Goal: Information Seeking & Learning: Learn about a topic

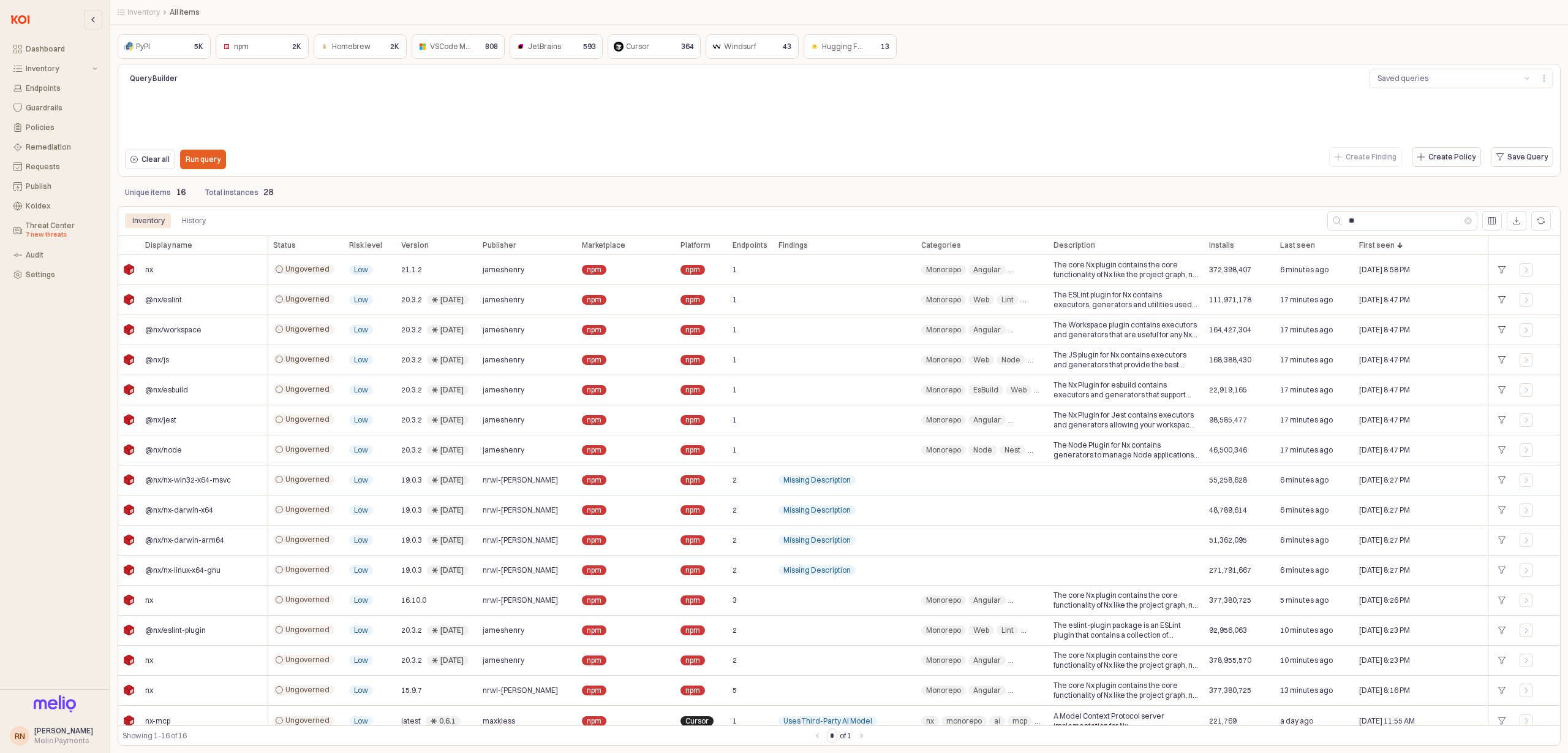
scroll to position [11, 0]
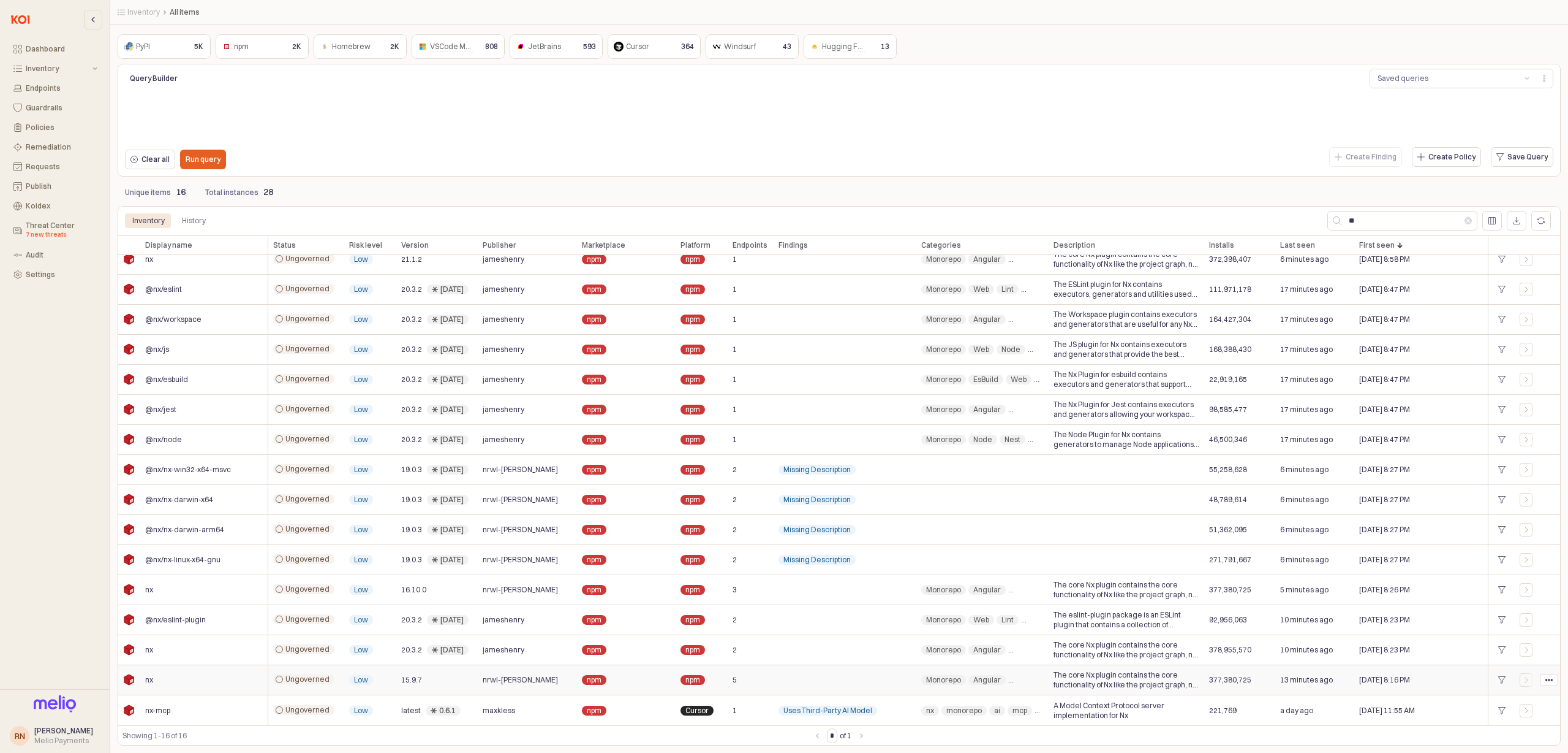
click at [521, 678] on div "nrwl-[PERSON_NAME]" at bounding box center [527, 679] width 99 height 30
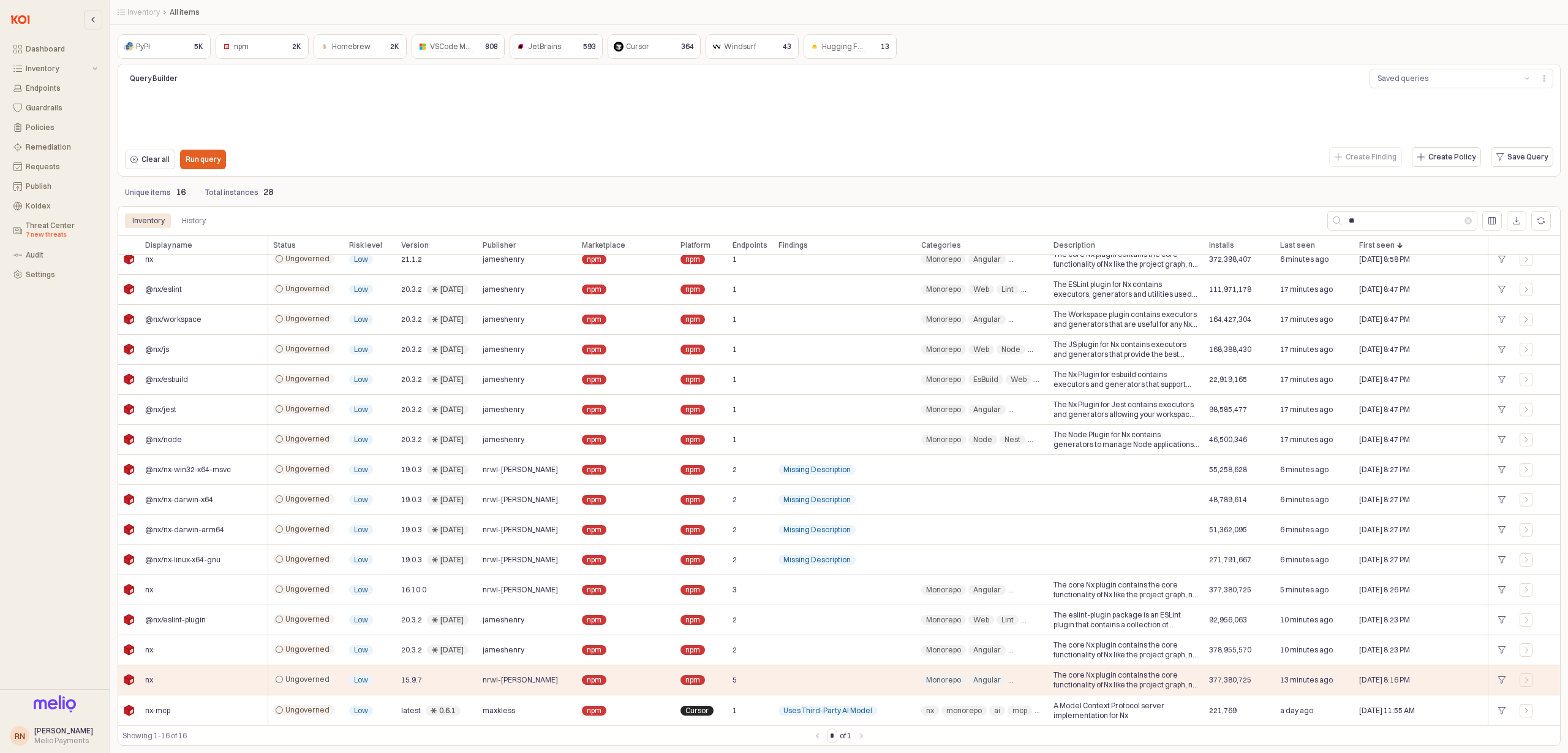
click at [460, 146] on div "Clear all Run query" at bounding box center [419, 160] width 599 height 29
click at [865, 736] on nav "* of 1" at bounding box center [839, 735] width 59 height 15
click at [802, 737] on div "Showing 1-16 of 16" at bounding box center [466, 735] width 687 height 13
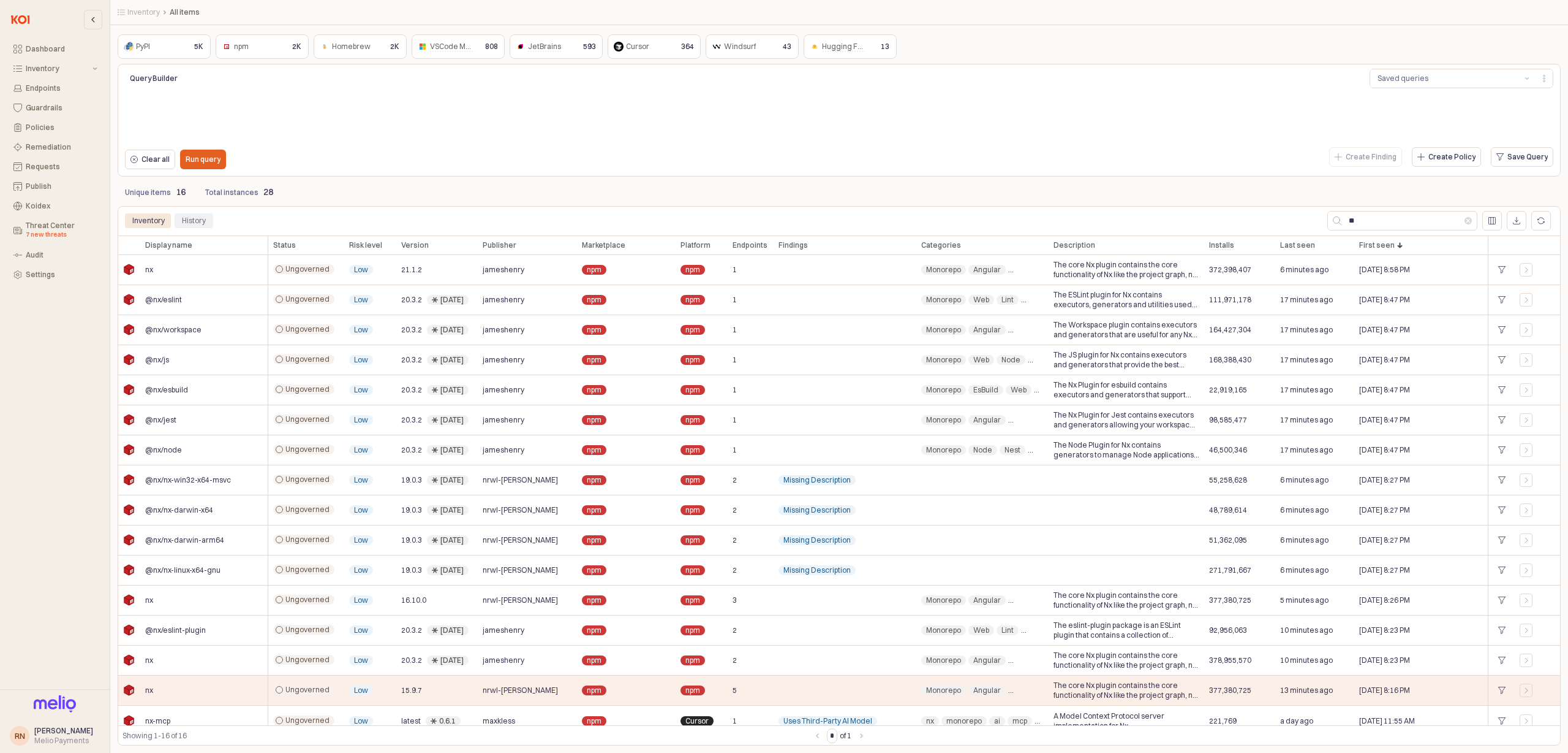
click at [195, 219] on div "History" at bounding box center [194, 221] width 24 height 15
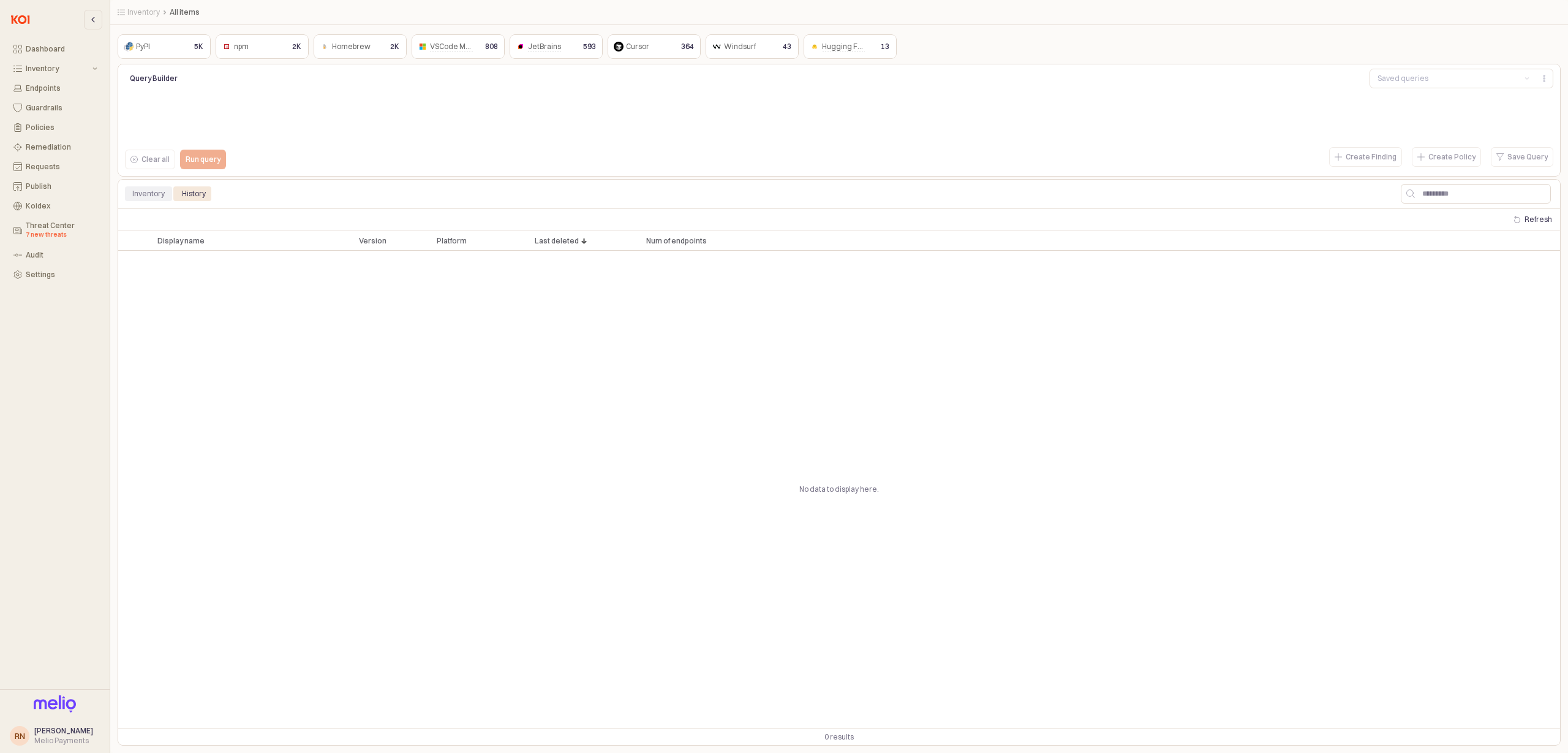
click at [150, 194] on div "Inventory" at bounding box center [148, 193] width 32 height 15
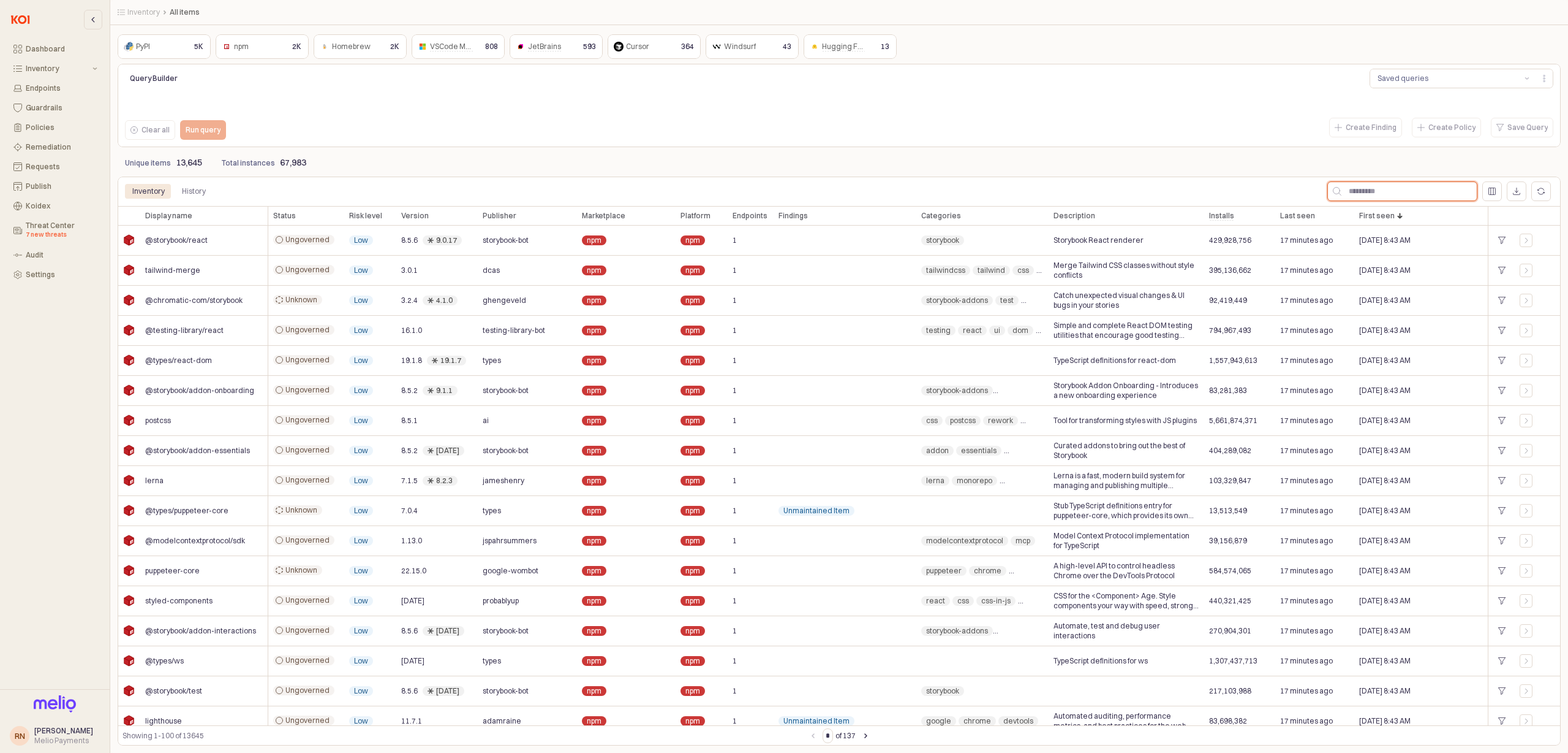
click at [1406, 200] on input "App Frame" at bounding box center [1409, 191] width 135 height 19
type input "**"
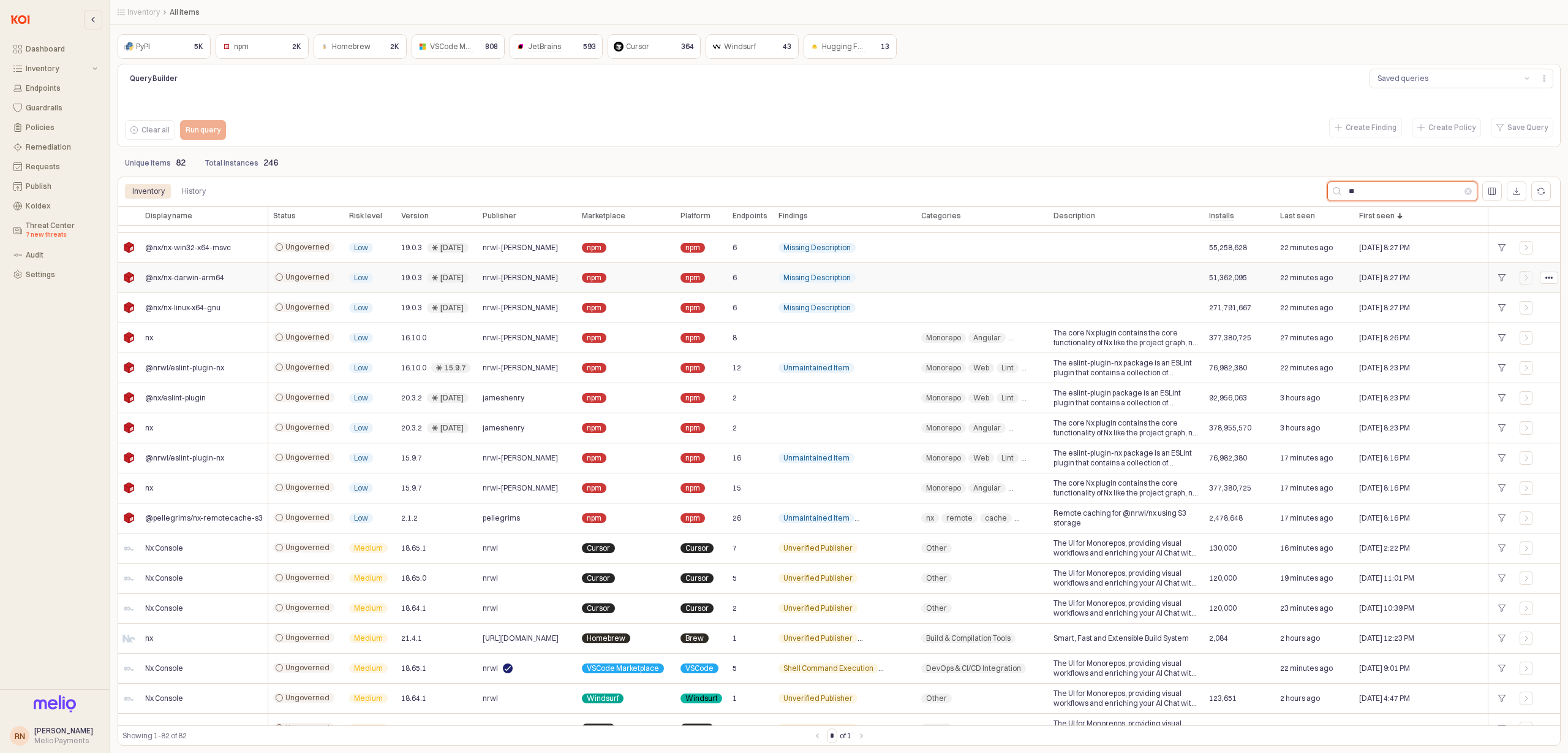
scroll to position [502, 0]
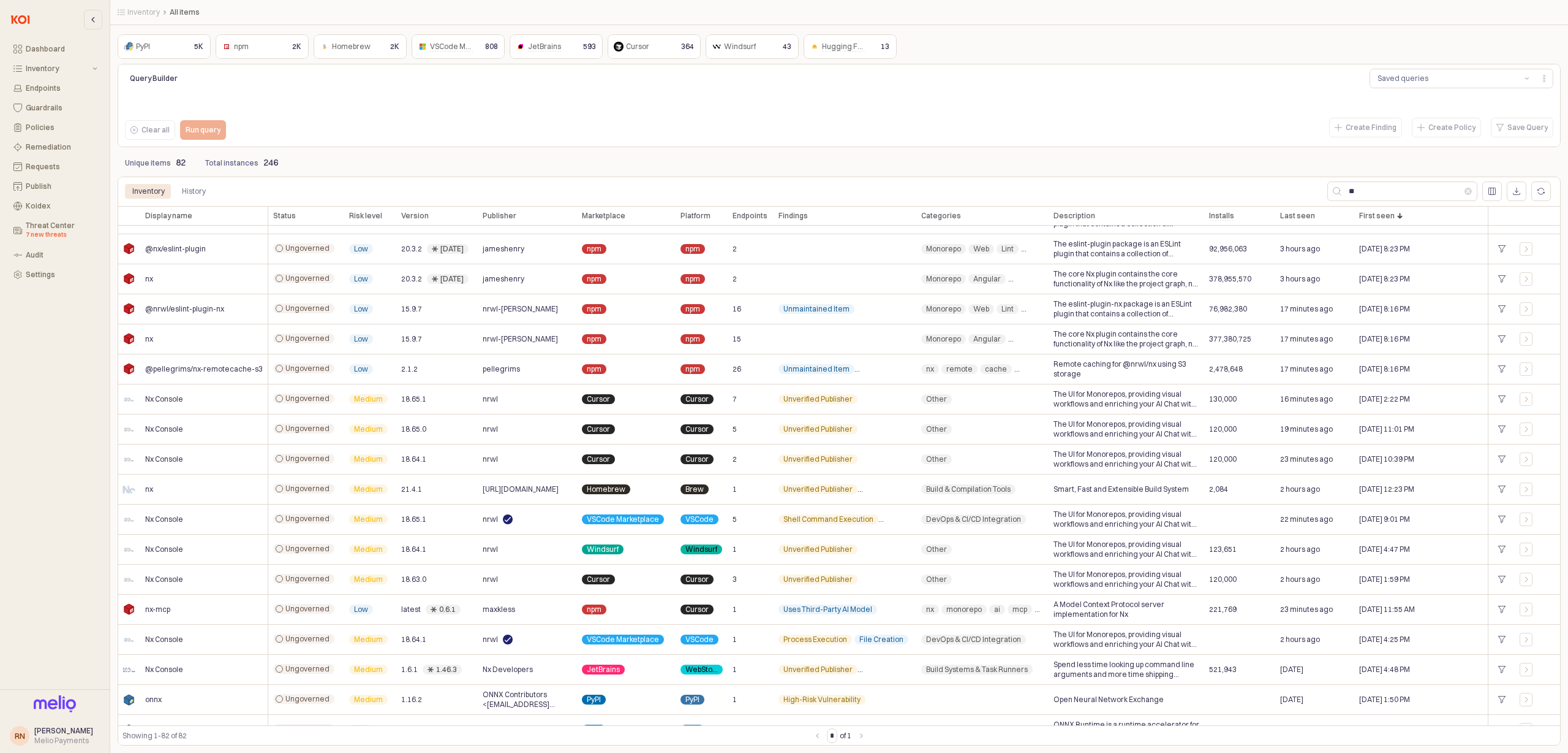
click at [979, 138] on div "Create Finding Create Policy Save Query" at bounding box center [1199, 127] width 719 height 25
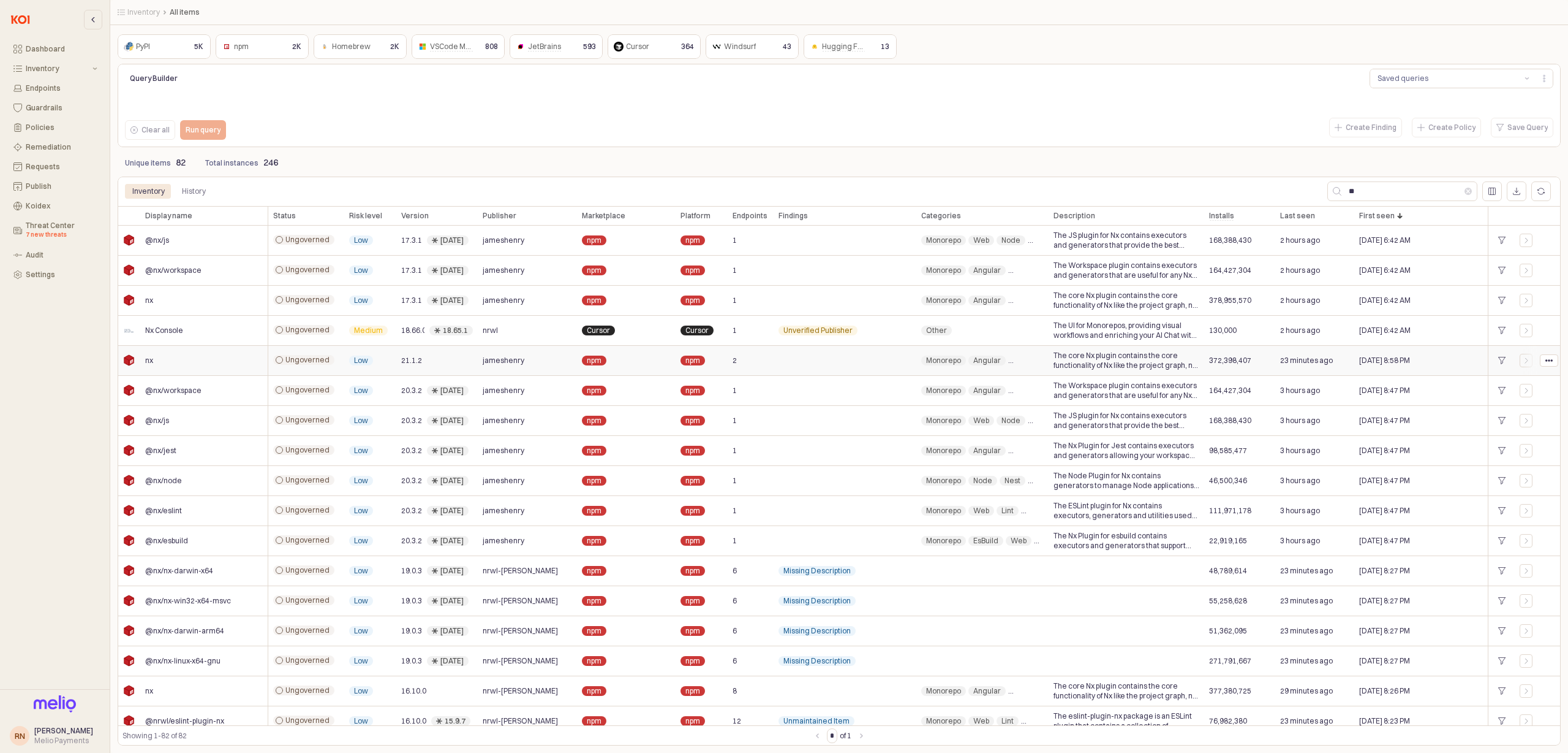
scroll to position [133, 0]
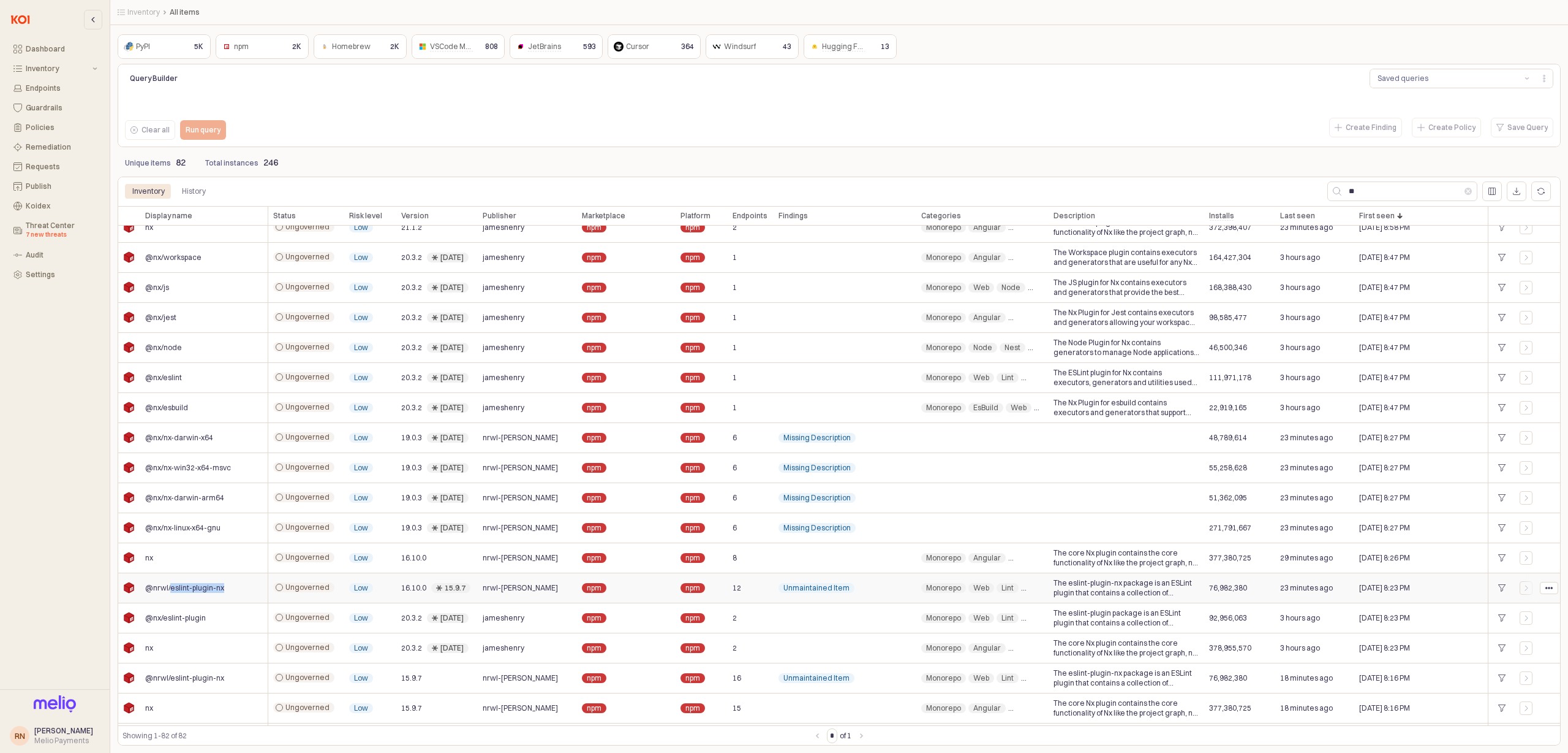
drag, startPoint x: 216, startPoint y: 591, endPoint x: 170, endPoint y: 591, distance: 46.0
click at [170, 591] on div "@nrwl/eslint-plugin-nx" at bounding box center [204, 587] width 128 height 30
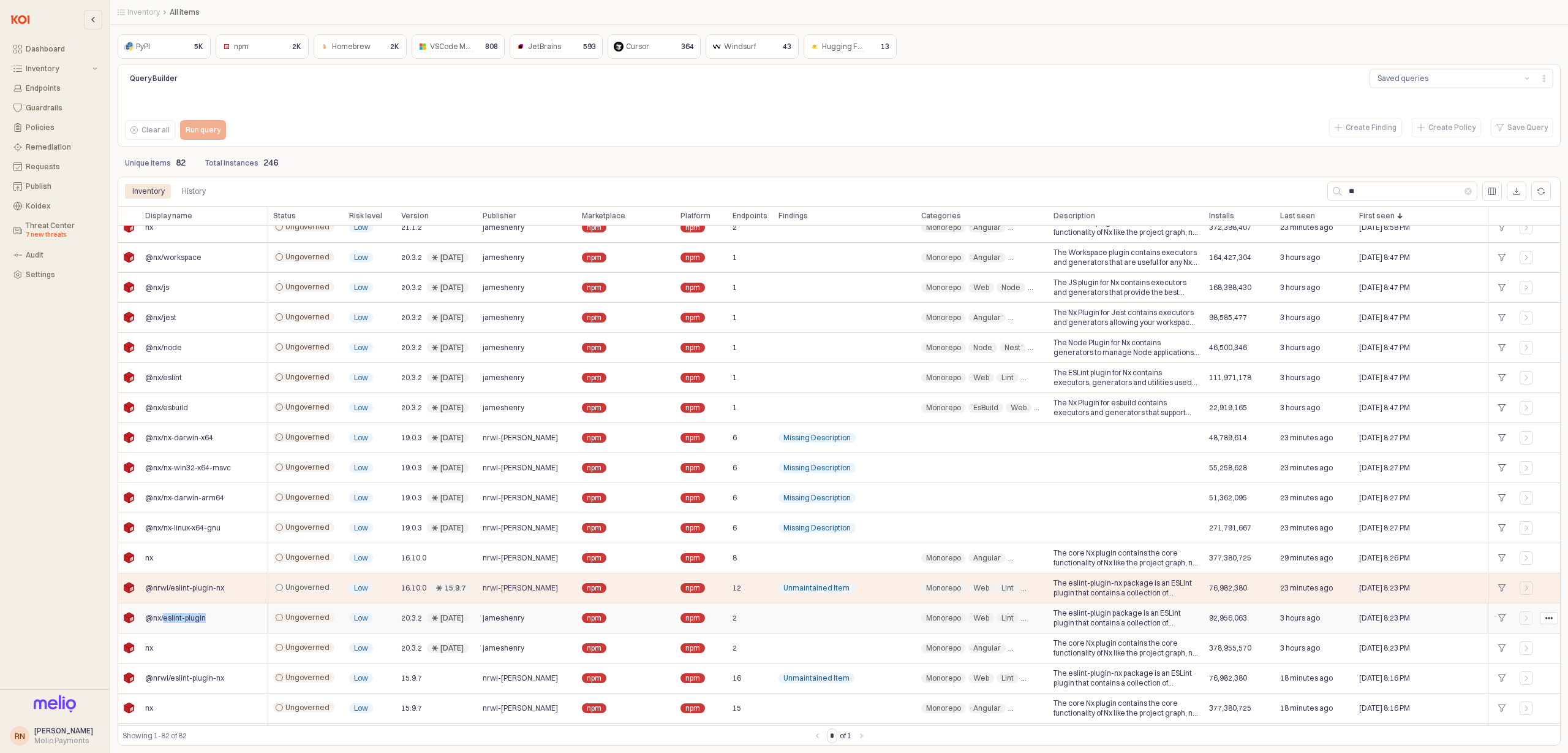
drag, startPoint x: 219, startPoint y: 622, endPoint x: 164, endPoint y: 621, distance: 55.0
click at [164, 621] on div "@nx/eslint-plugin" at bounding box center [204, 618] width 128 height 30
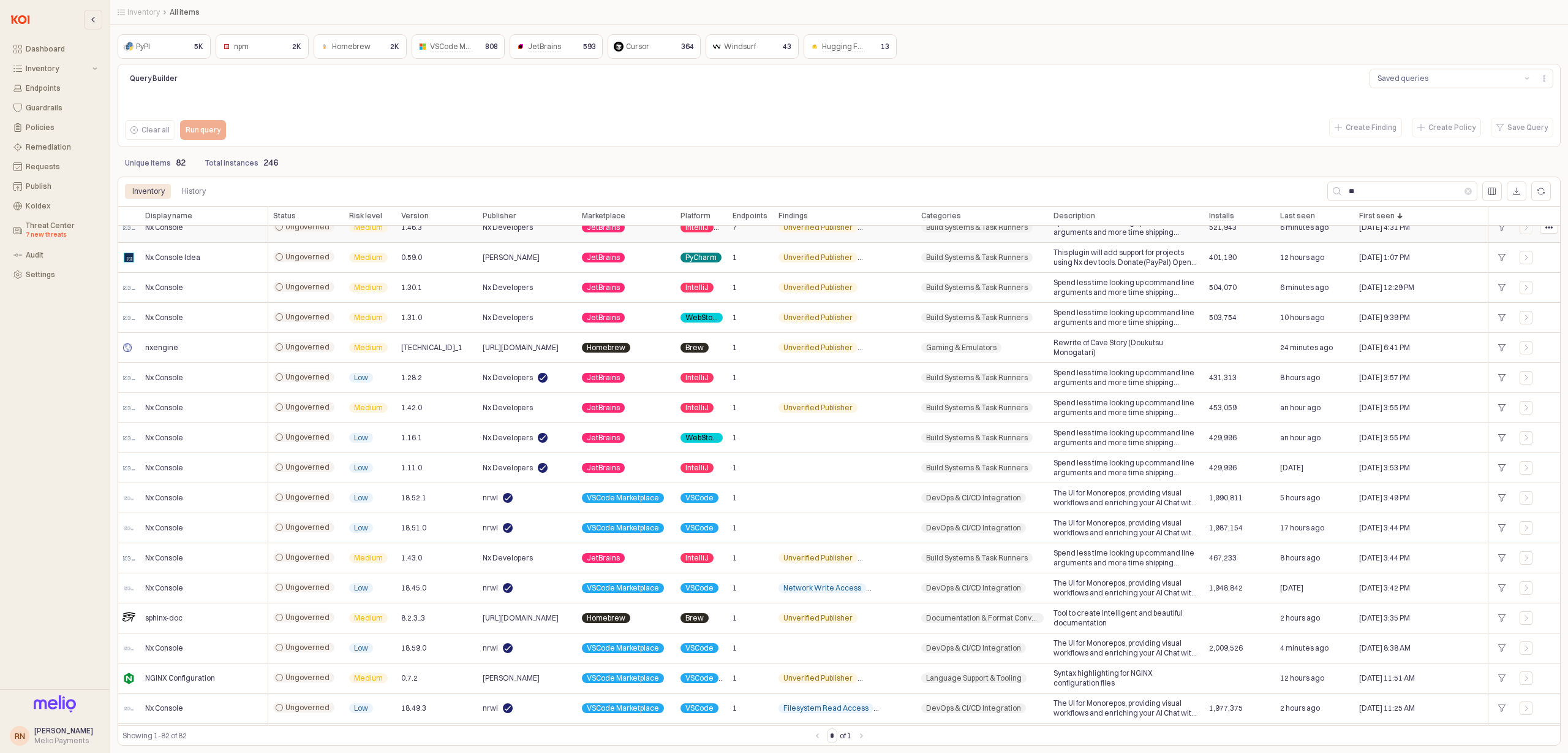
scroll to position [0, 0]
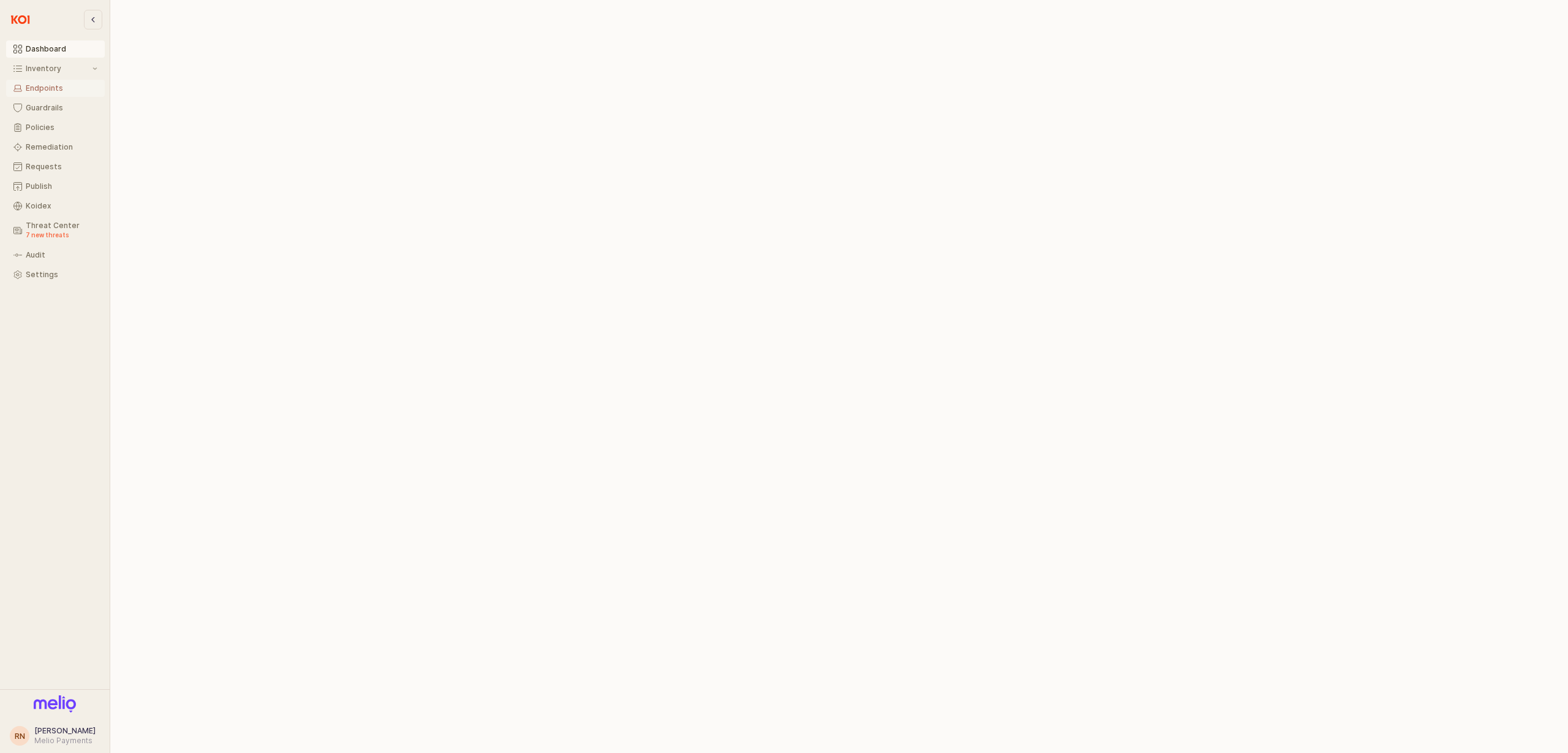
click at [61, 87] on div "Endpoints" at bounding box center [61, 88] width 72 height 9
click at [64, 70] on div "Inventory" at bounding box center [58, 69] width 65 height 9
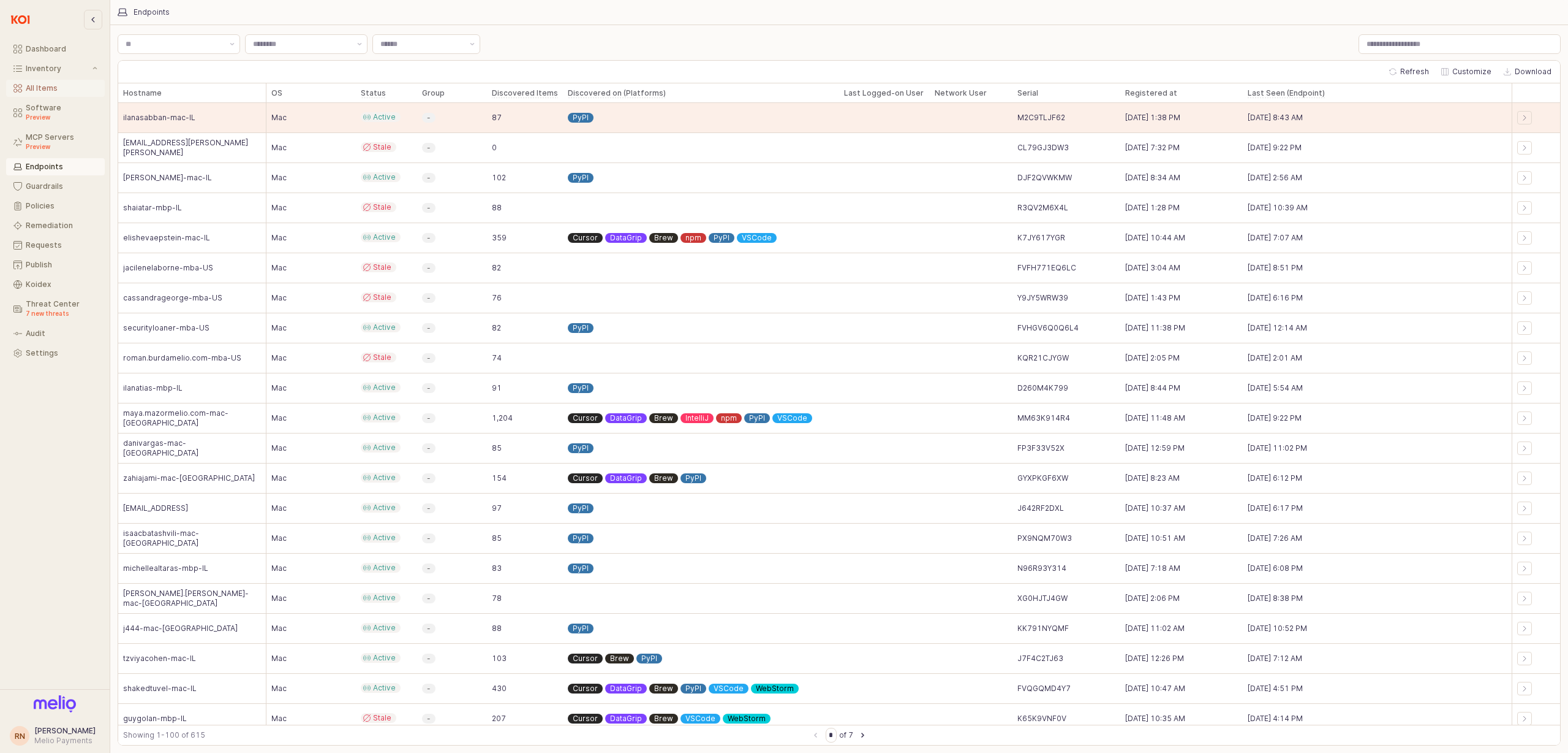
click at [73, 90] on div "All Items" at bounding box center [61, 88] width 72 height 9
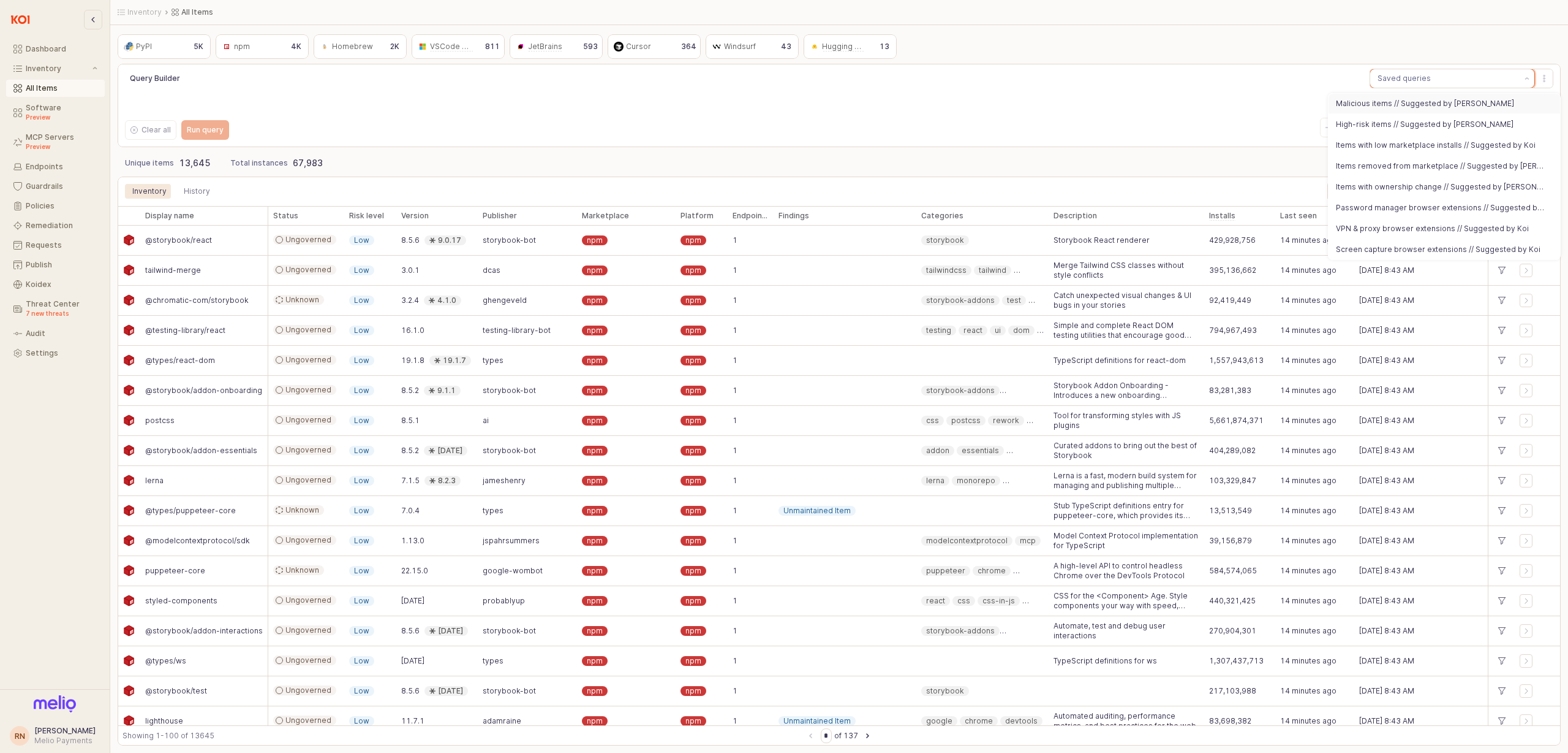
click at [1250, 102] on div "Query Builder Saved queries Clear all Run query Create Finding Create Policy Sa…" at bounding box center [840, 106] width 1439 height 78
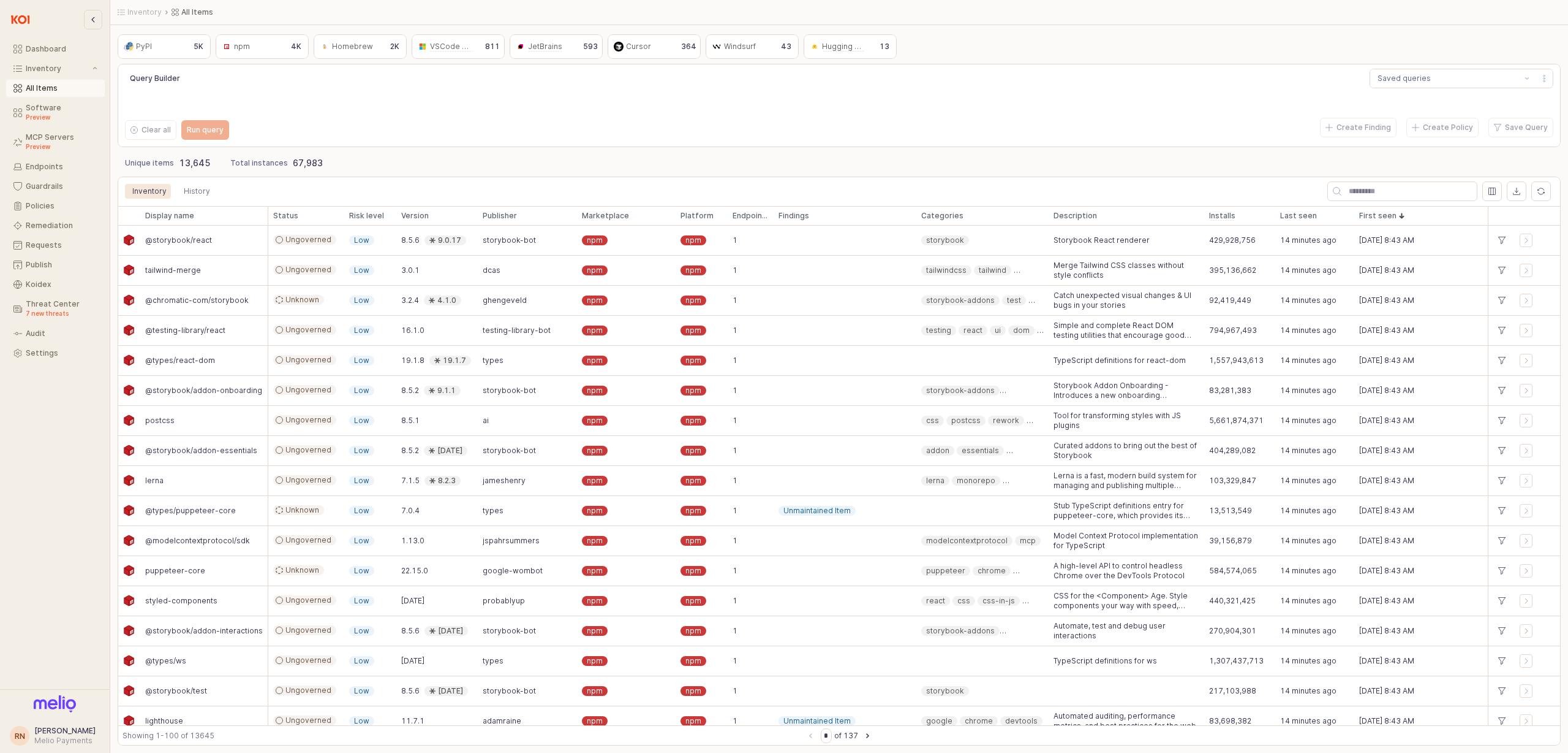
click at [238, 49] on div "npm" at bounding box center [242, 46] width 16 height 13
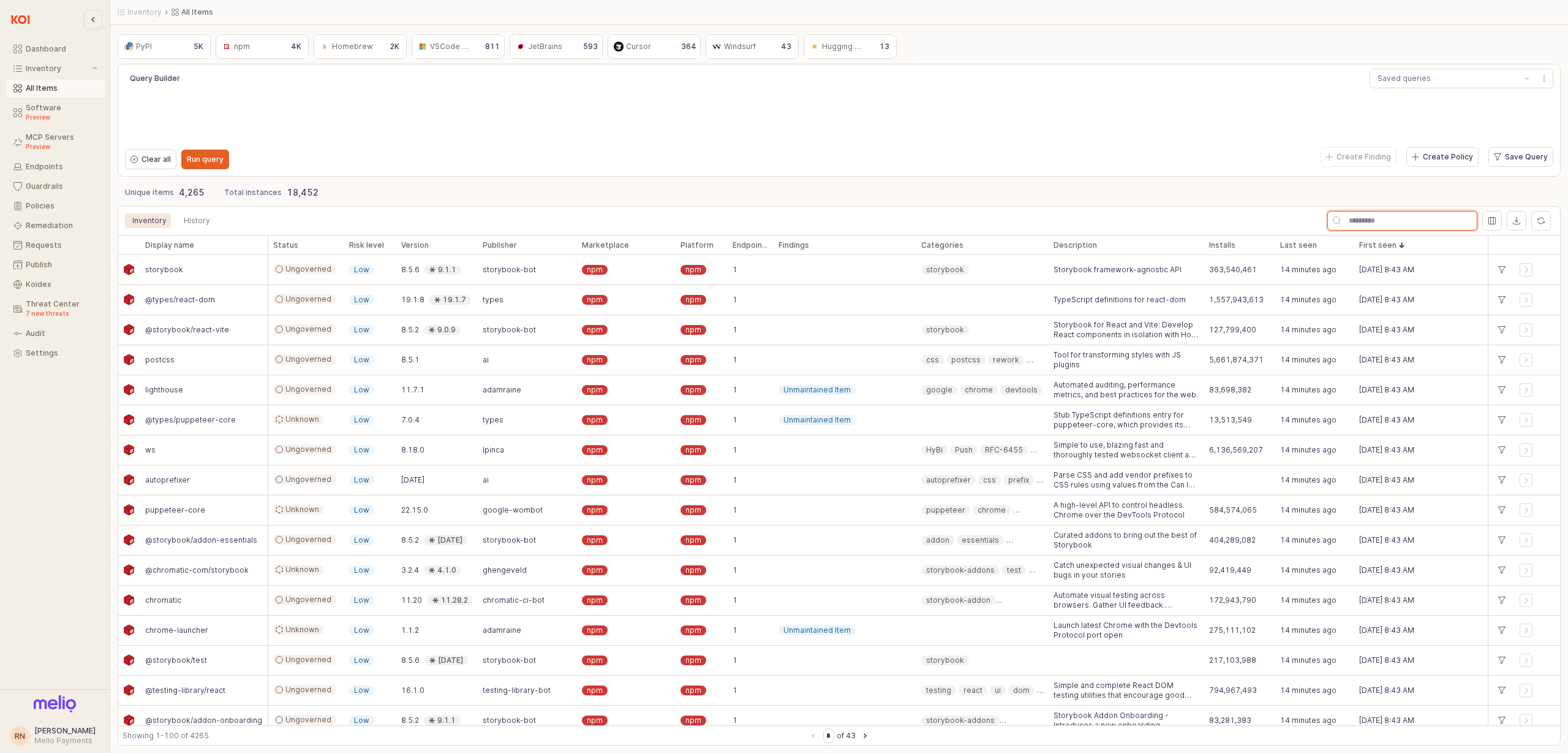
click at [1353, 226] on input "App Frame" at bounding box center [1409, 221] width 135 height 19
type input "**"
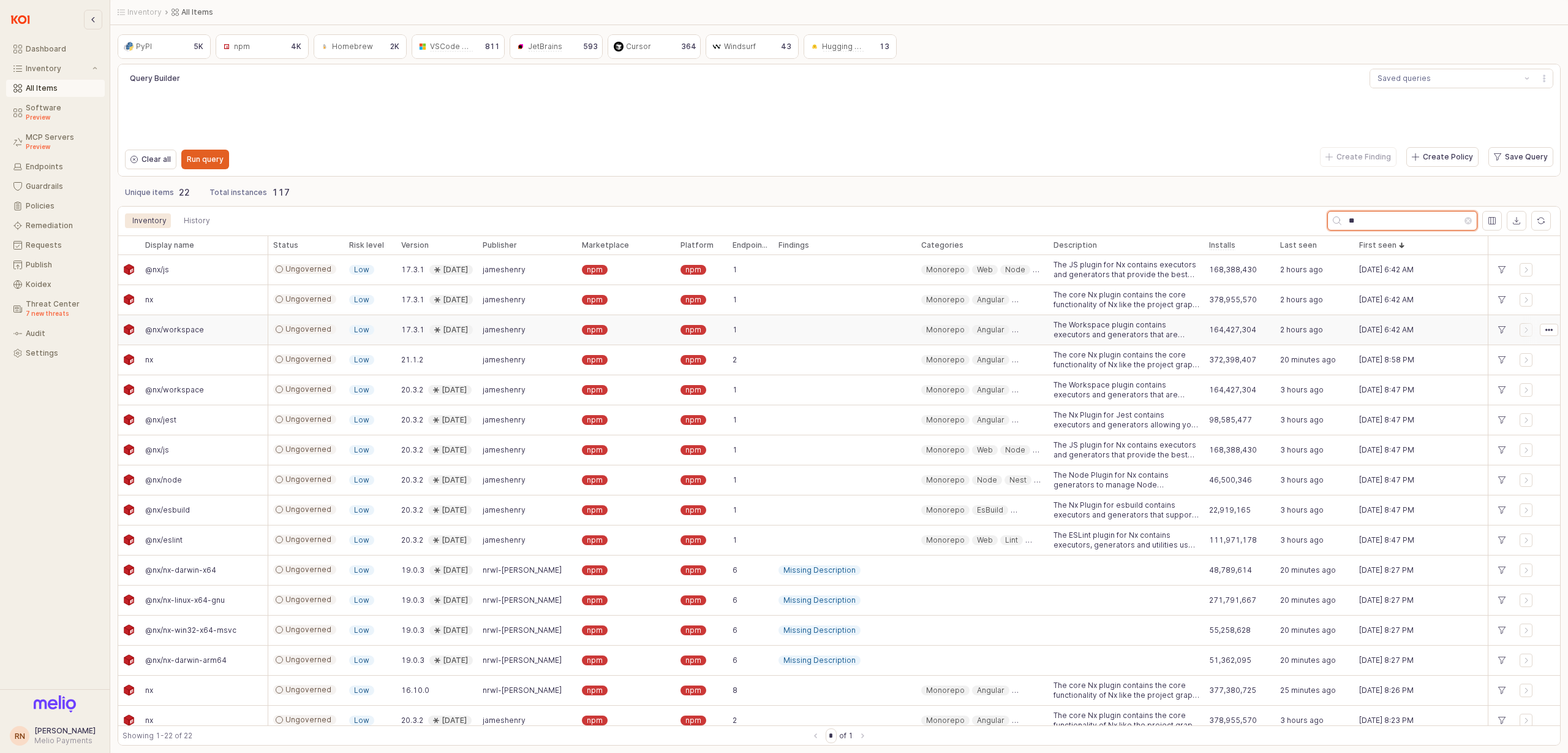
scroll to position [150, 0]
